Goal: Task Accomplishment & Management: Use online tool/utility

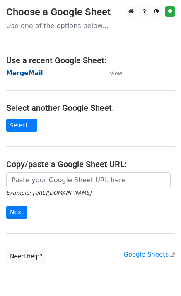
click at [32, 70] on strong "MergeMail" at bounding box center [24, 73] width 37 height 7
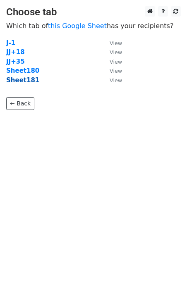
click at [24, 81] on strong "Sheet181" at bounding box center [22, 80] width 33 height 7
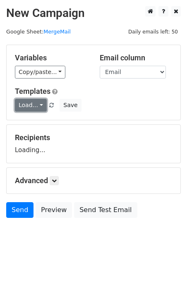
click at [31, 112] on link "Load..." at bounding box center [31, 105] width 32 height 13
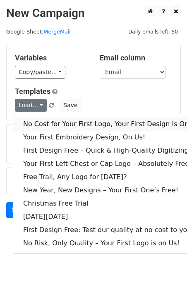
click at [48, 120] on link "No Cost for Your First Logo, Your First Design Is On Us!" at bounding box center [112, 124] width 199 height 13
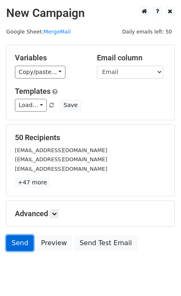
click at [14, 246] on link "Send" at bounding box center [19, 243] width 27 height 16
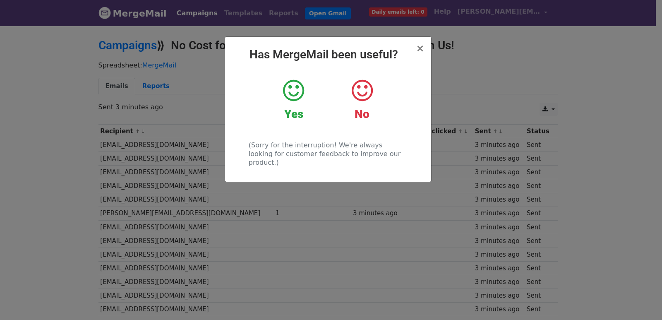
click at [161, 81] on div "× Has MergeMail been useful? Yes No (Sorry for the interruption! We're always l…" at bounding box center [331, 172] width 662 height 295
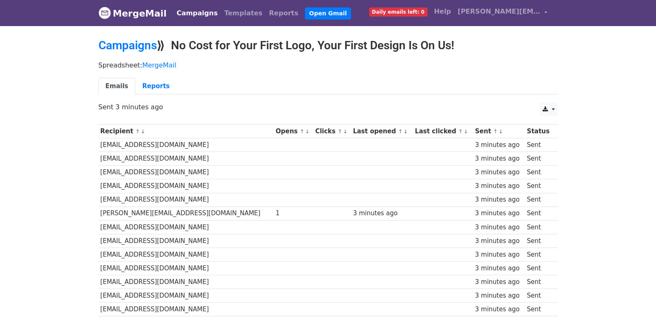
scroll to position [576, 0]
